Goal: Task Accomplishment & Management: Use online tool/utility

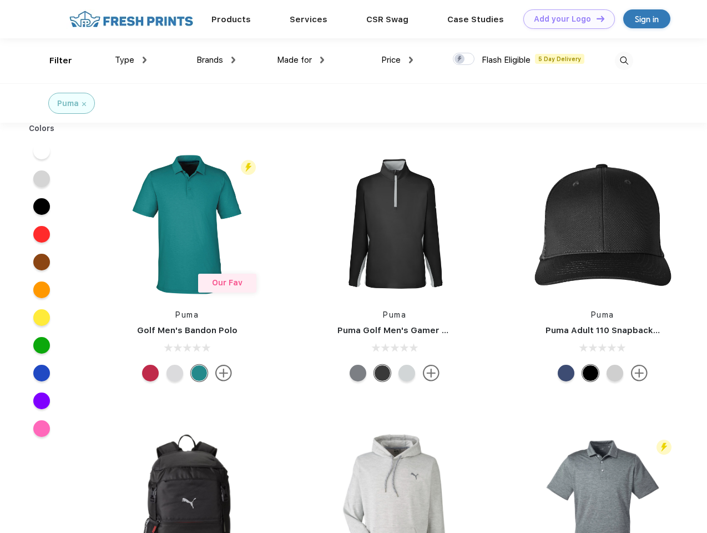
click at [565, 19] on link "Add your Logo Design Tool" at bounding box center [570, 18] width 92 height 19
click at [0, 0] on div "Design Tool" at bounding box center [0, 0] width 0 height 0
click at [596, 18] on link "Add your Logo Design Tool" at bounding box center [570, 18] width 92 height 19
click at [53, 61] on div "Filter" at bounding box center [60, 60] width 23 height 13
click at [131, 60] on span "Type" at bounding box center [124, 60] width 19 height 10
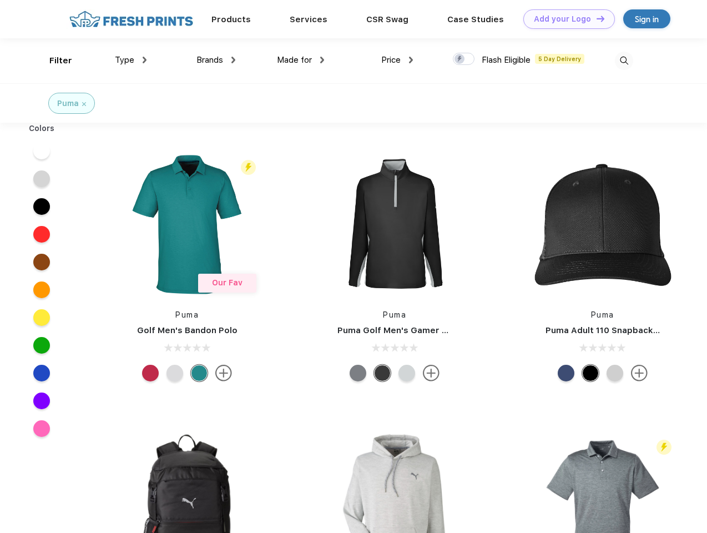
click at [216, 60] on span "Brands" at bounding box center [210, 60] width 27 height 10
click at [301, 60] on span "Made for" at bounding box center [294, 60] width 35 height 10
click at [398, 60] on span "Price" at bounding box center [390, 60] width 19 height 10
click at [464, 59] on div at bounding box center [464, 59] width 22 height 12
click at [460, 59] on input "checkbox" at bounding box center [456, 55] width 7 height 7
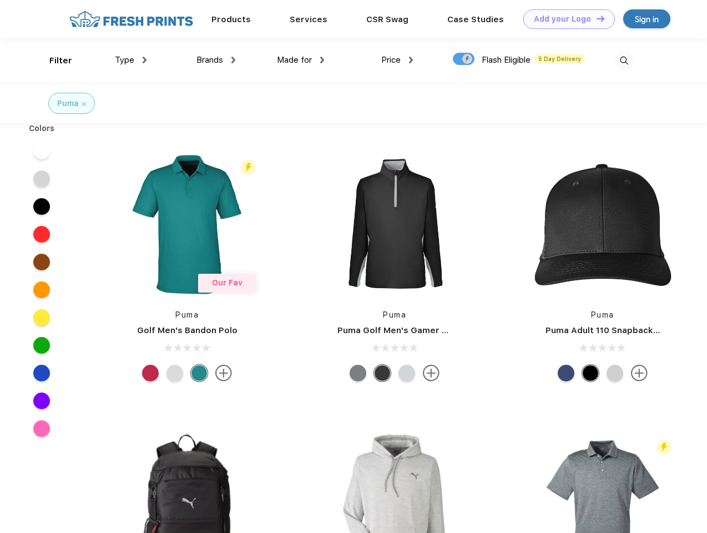
click at [624, 61] on img at bounding box center [624, 61] width 18 height 18
